Goal: Find contact information: Obtain details needed to contact an individual or organization

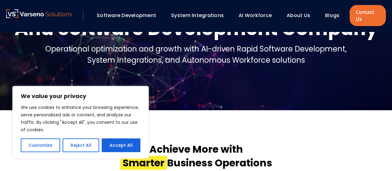
scroll to position [125, 0]
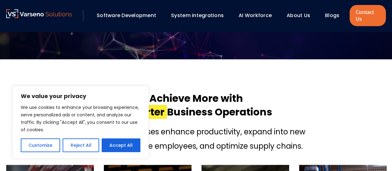
drag, startPoint x: 0, startPoint y: 0, endPoint x: 397, endPoint y: 24, distance: 397.5
click at [78, 146] on button "Reject All" at bounding box center [81, 145] width 36 height 14
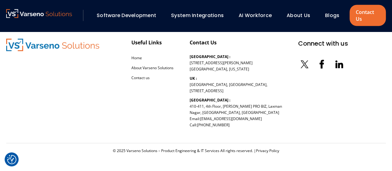
scroll to position [0, 0]
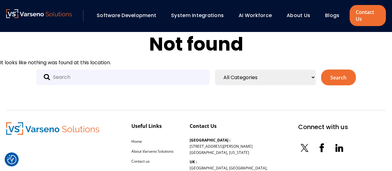
click at [288, 79] on select "All Categories Uncategorized Artificial Intelligence Blog Cloud Code review Cod…" at bounding box center [265, 77] width 101 height 16
select select "12"
click at [215, 69] on select "All Categories Uncategorized Artificial Intelligence Blog Cloud Code review Cod…" at bounding box center [265, 77] width 101 height 16
click at [158, 77] on input "text" at bounding box center [123, 77] width 174 height 16
type input "ui/ux"
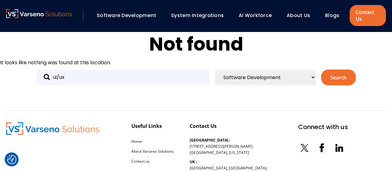
click at [342, 75] on button "Search" at bounding box center [338, 77] width 35 height 16
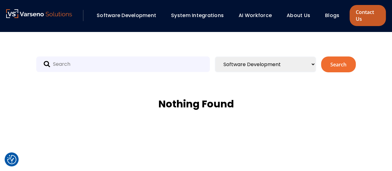
click at [364, 18] on link "Contact Us" at bounding box center [368, 15] width 36 height 21
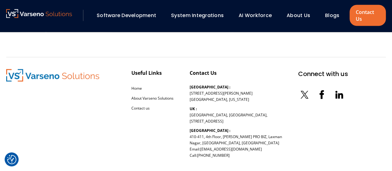
scroll to position [713, 0]
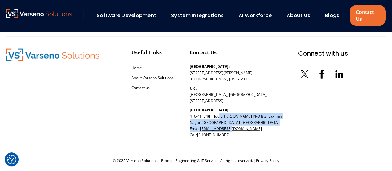
drag, startPoint x: 190, startPoint y: 106, endPoint x: 229, endPoint y: 116, distance: 39.9
click at [229, 116] on p "India : 410-411, 4th Floor, NANDAN PRO BIZ, Laxman Nagar, Baner, Pune, Maharash…" at bounding box center [236, 122] width 92 height 31
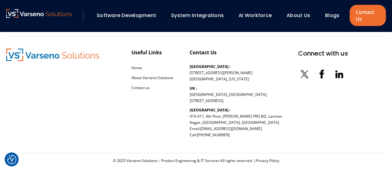
click at [371, 103] on div "Useful Links Home About Varseno Solutions Contact us Contact Us USA : 254 Chapm…" at bounding box center [196, 95] width 380 height 117
click at [333, 68] on icon at bounding box center [339, 74] width 12 height 12
